Goal: Task Accomplishment & Management: Complete application form

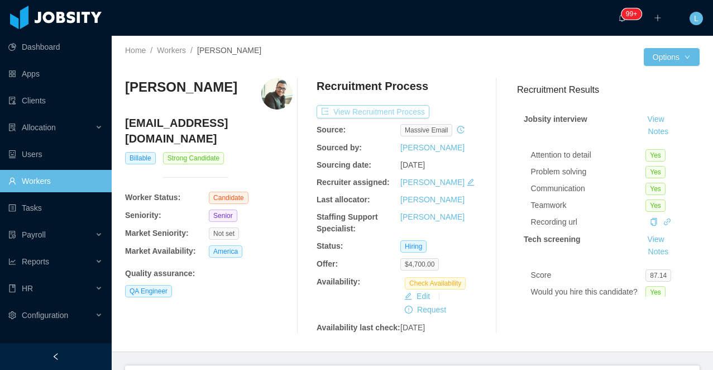
click at [384, 112] on button "View Recruitment Process" at bounding box center [373, 111] width 113 height 13
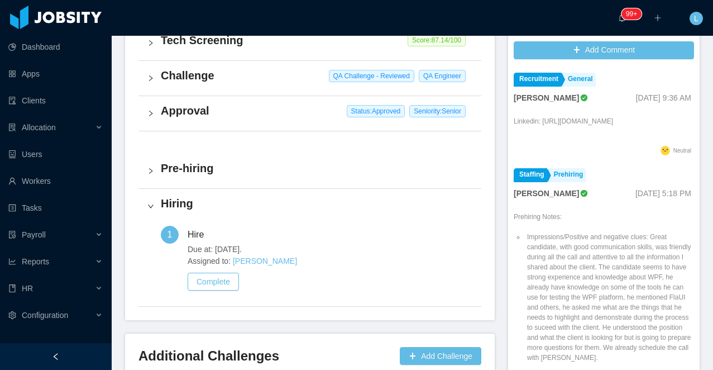
scroll to position [430, 0]
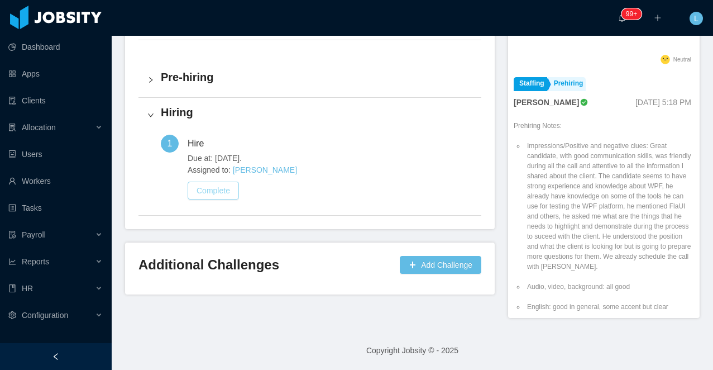
click at [204, 197] on button "Complete" at bounding box center [213, 190] width 51 height 18
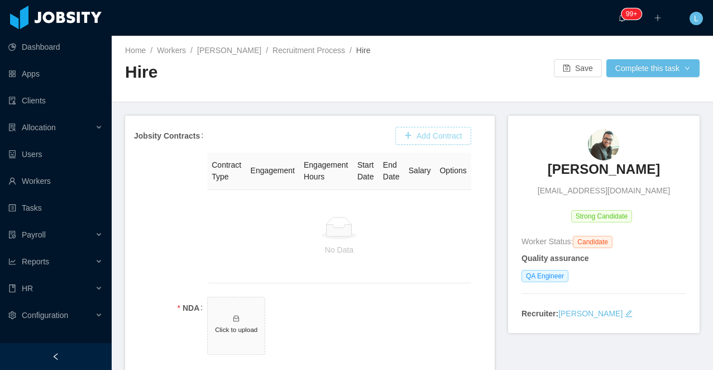
click at [434, 135] on button "Add Contract" at bounding box center [433, 136] width 76 height 18
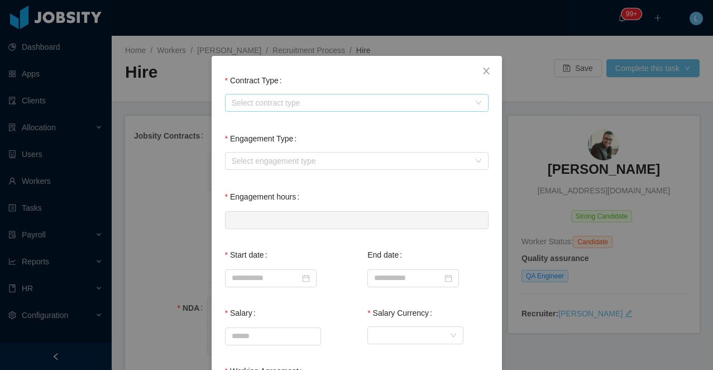
click at [279, 101] on div "Select contract type" at bounding box center [351, 102] width 238 height 11
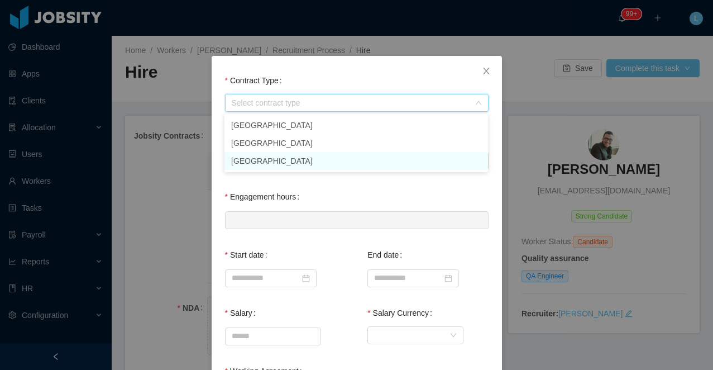
click at [251, 157] on li "[GEOGRAPHIC_DATA]" at bounding box center [355, 161] width 263 height 18
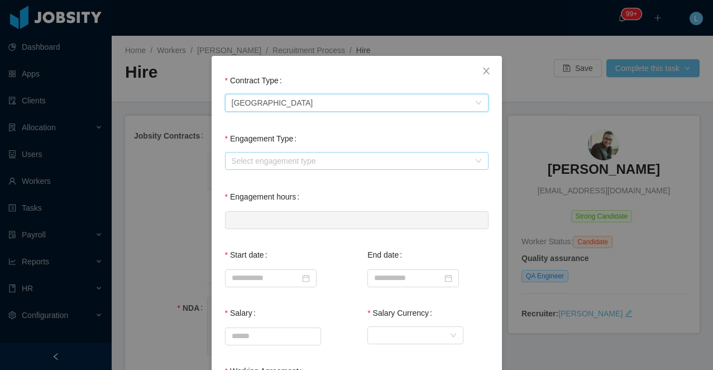
click at [261, 156] on div "Select engagement type" at bounding box center [351, 160] width 238 height 11
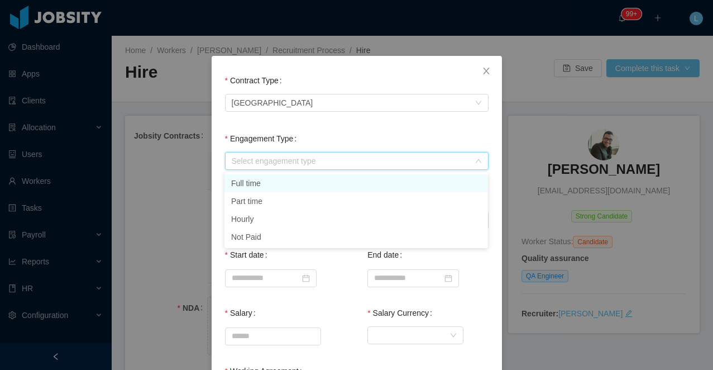
click at [260, 182] on li "Full time" at bounding box center [355, 183] width 263 height 18
type input "*"
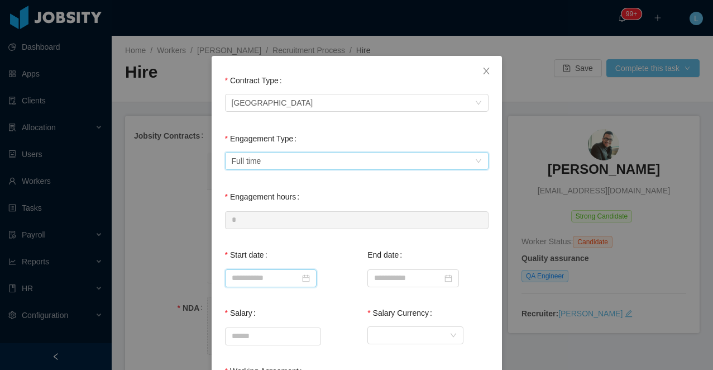
click at [253, 275] on input at bounding box center [271, 278] width 92 height 18
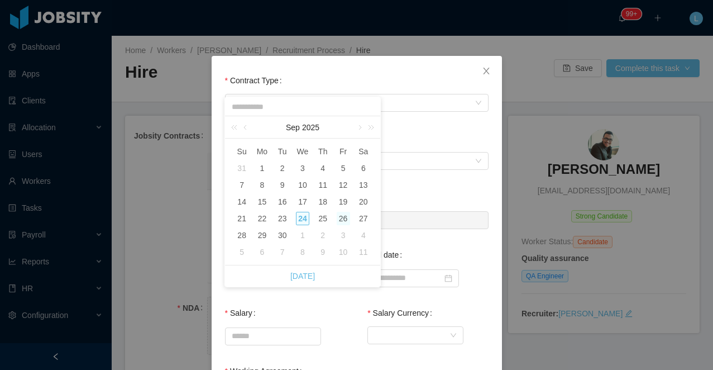
click at [339, 222] on div "26" at bounding box center [343, 218] width 13 height 13
type input "**********"
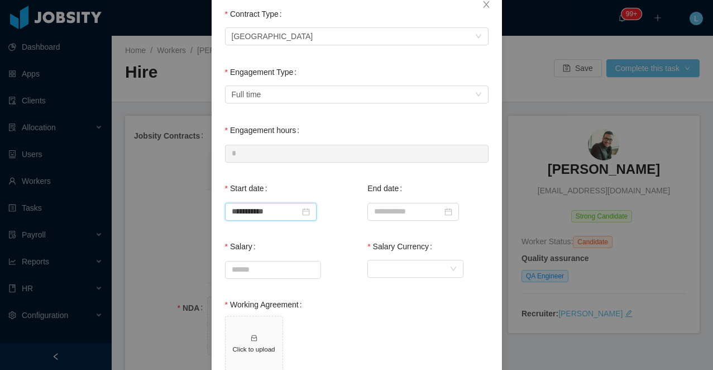
scroll to position [67, 0]
click at [253, 269] on input "Salary" at bounding box center [273, 269] width 95 height 17
type input "*******"
click at [385, 336] on span "Click to upload" at bounding box center [356, 346] width 263 height 63
click at [384, 267] on div "Currency" at bounding box center [411, 268] width 75 height 17
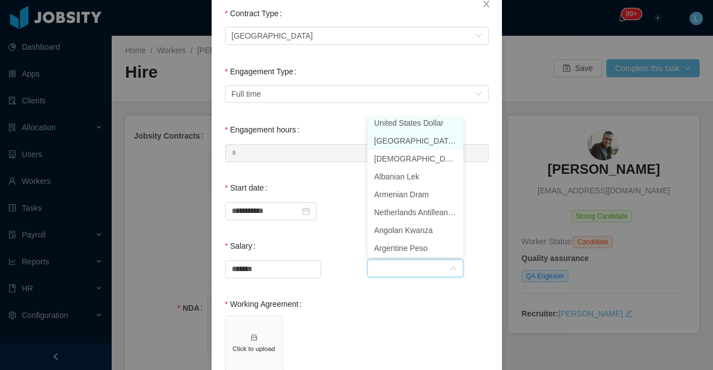
scroll to position [2, 0]
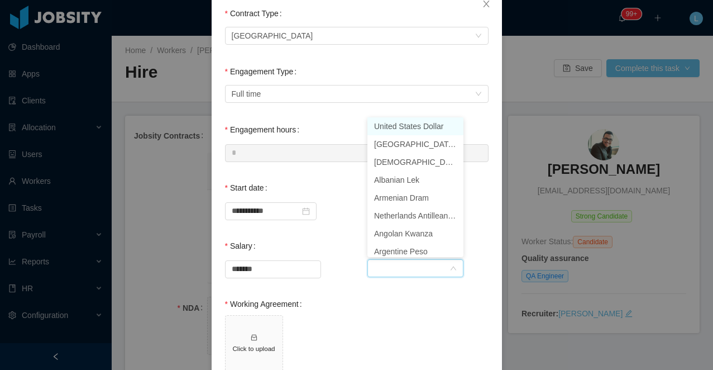
click at [402, 126] on li "United States Dollar" at bounding box center [415, 126] width 96 height 18
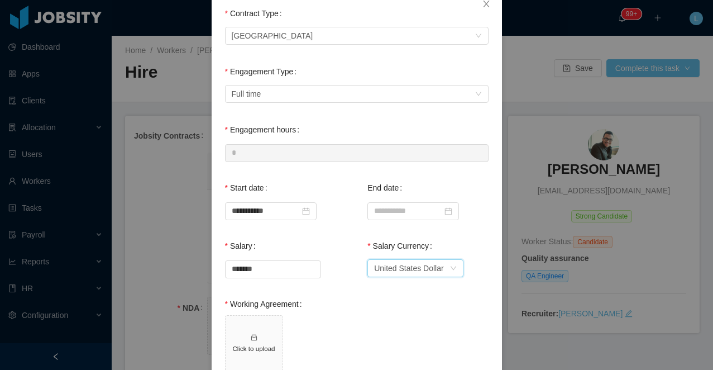
scroll to position [153, 0]
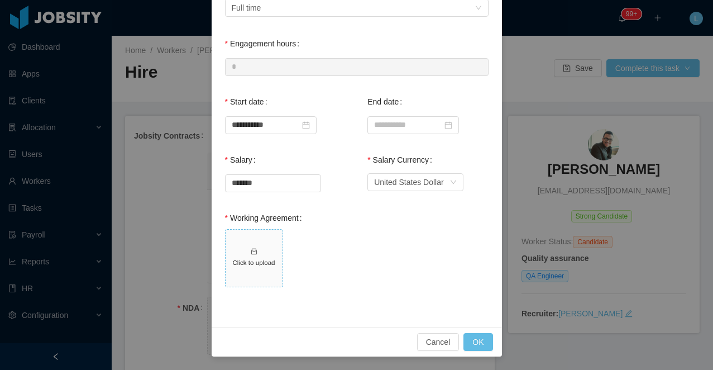
click at [247, 246] on span "Click to upload" at bounding box center [254, 257] width 57 height 57
click at [475, 341] on button "OK" at bounding box center [477, 342] width 29 height 18
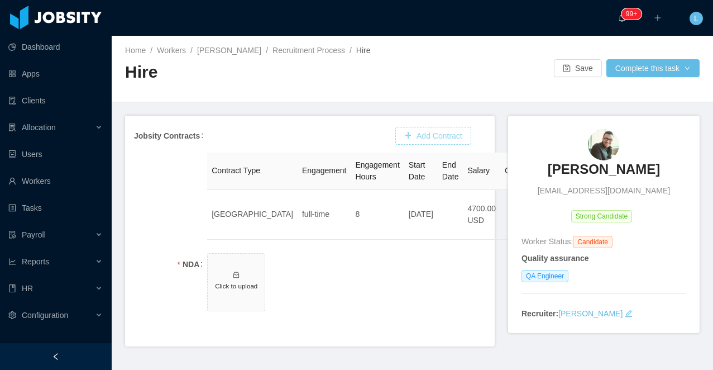
scroll to position [97, 0]
click at [235, 278] on icon "icon: inbox" at bounding box center [236, 275] width 8 height 8
click at [634, 66] on button "Complete this task" at bounding box center [652, 68] width 93 height 18
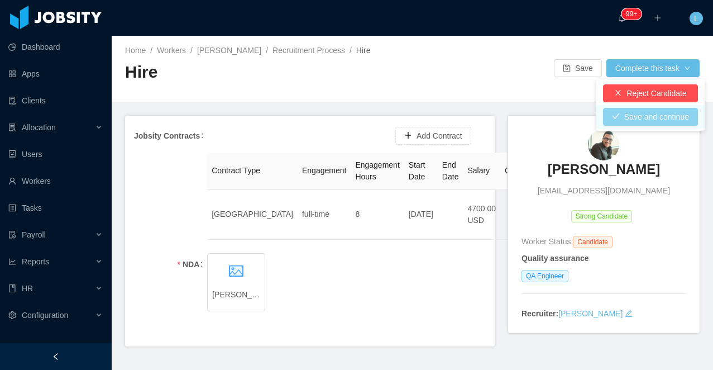
click at [643, 115] on button "Save and continue" at bounding box center [650, 117] width 95 height 18
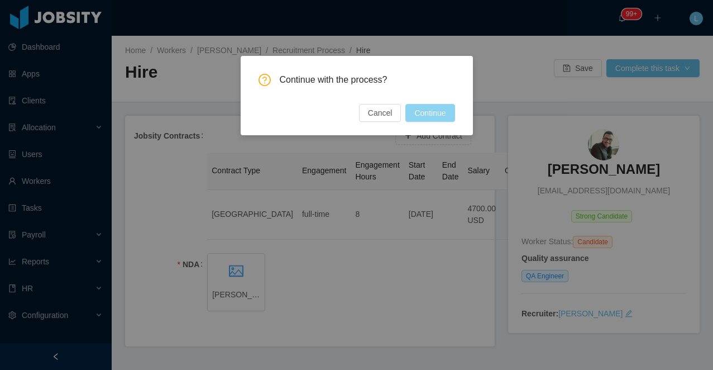
click at [418, 118] on button "Continue" at bounding box center [429, 113] width 49 height 18
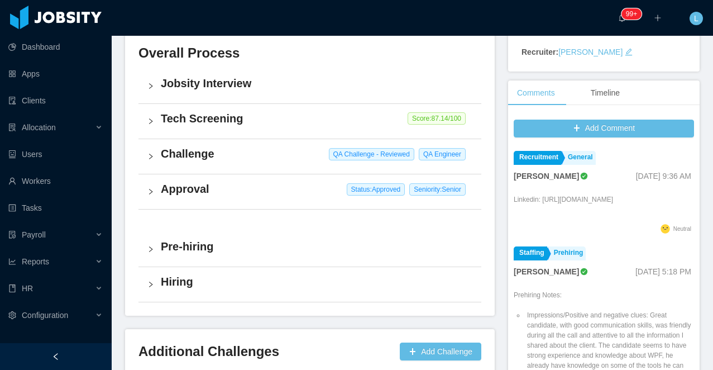
scroll to position [260, 0]
